Goal: Navigation & Orientation: Find specific page/section

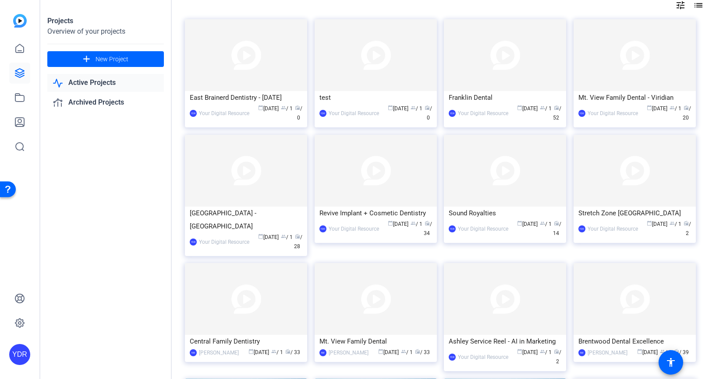
scroll to position [45, 0]
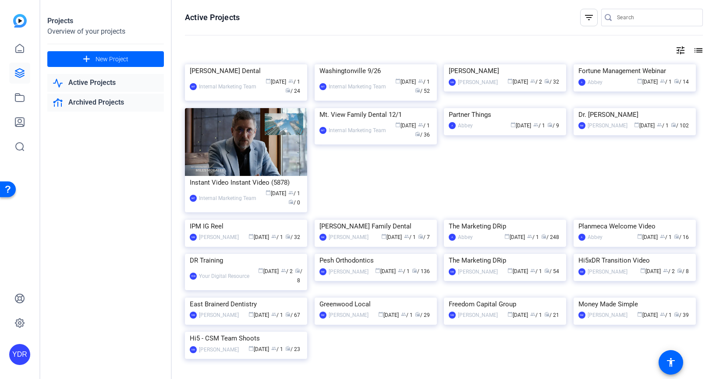
click at [119, 100] on link "Archived Projects" at bounding box center [105, 103] width 116 height 18
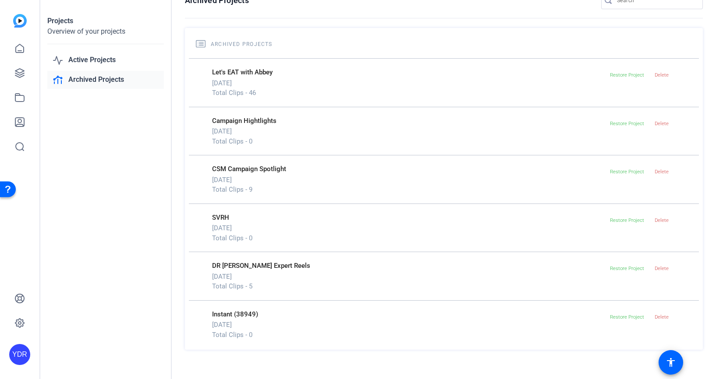
scroll to position [14, 0]
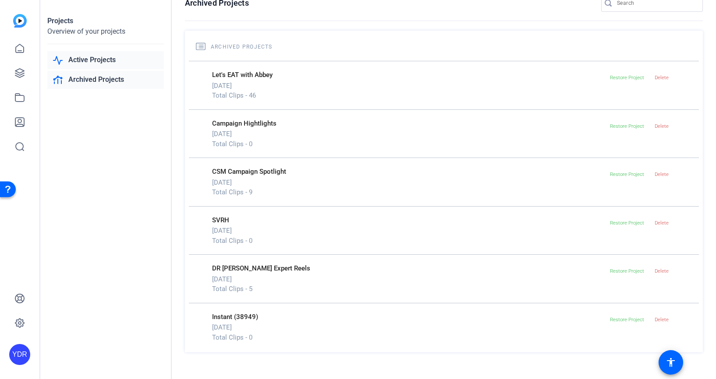
click at [109, 61] on link "Active Projects" at bounding box center [105, 60] width 116 height 18
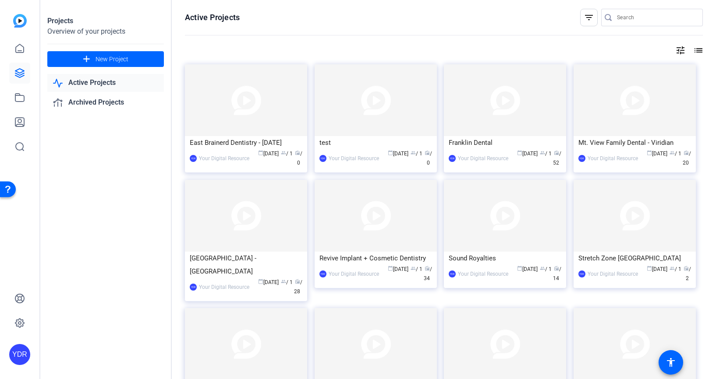
scroll to position [0, 0]
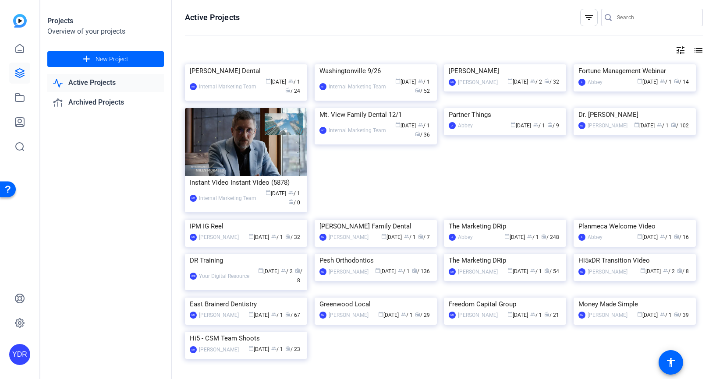
click at [92, 85] on link "Active Projects" at bounding box center [105, 83] width 116 height 18
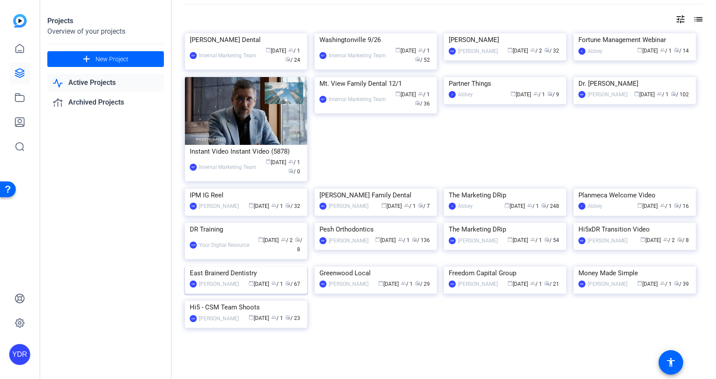
scroll to position [375, 0]
click at [22, 50] on icon at bounding box center [19, 48] width 11 height 11
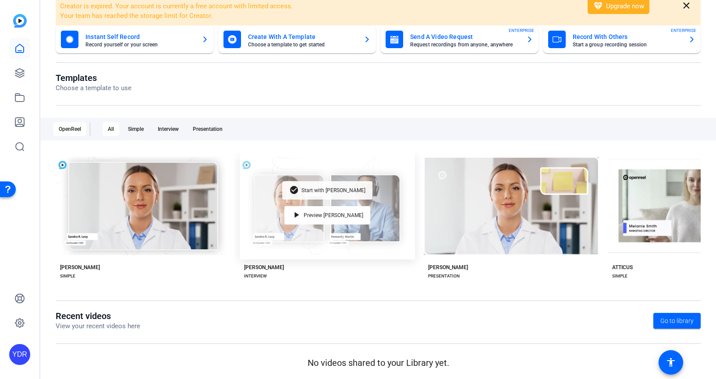
scroll to position [0, 0]
